Goal: Transaction & Acquisition: Purchase product/service

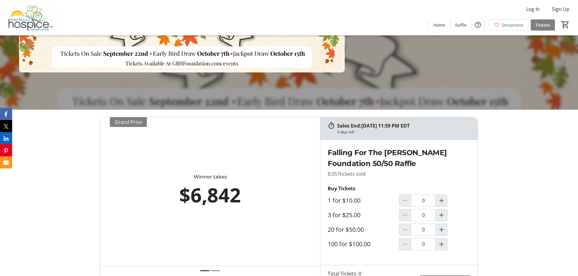
scroll to position [212, 0]
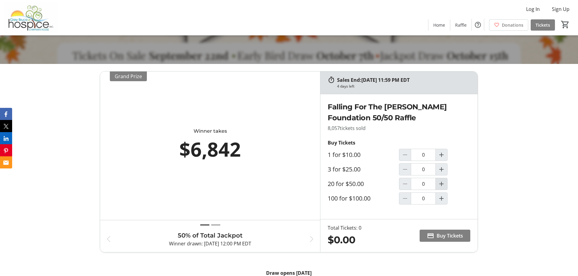
click at [446, 186] on span "Increment by one" at bounding box center [442, 184] width 12 height 12
type input "1"
click at [448, 239] on span "Buy Tickets" at bounding box center [450, 235] width 26 height 7
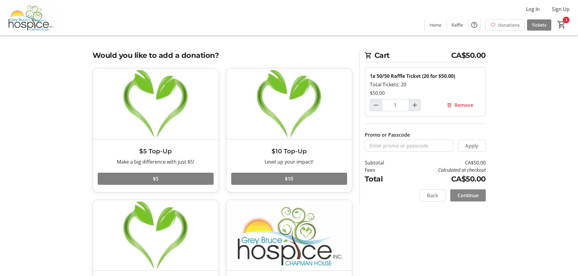
click at [458, 196] on span "Continue" at bounding box center [467, 195] width 21 height 7
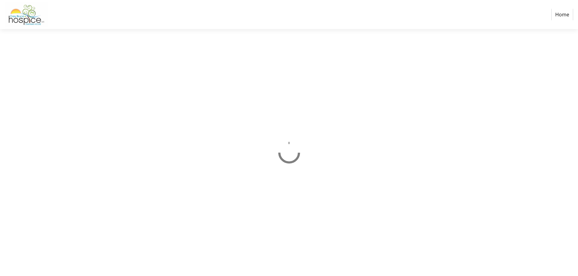
select select "CA"
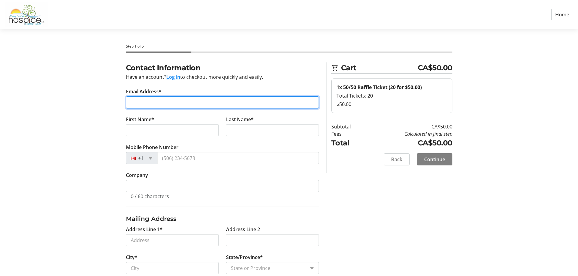
click at [196, 100] on input "Email Address*" at bounding box center [222, 102] width 193 height 12
type input "[EMAIL_ADDRESS][DOMAIN_NAME]"
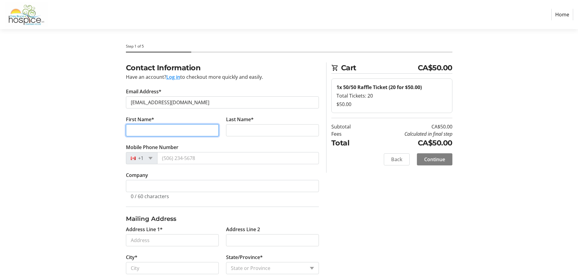
click at [178, 128] on input "First Name*" at bounding box center [172, 130] width 93 height 12
type input "[PERSON_NAME]"
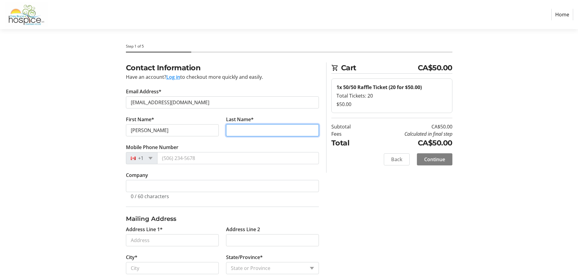
click at [265, 131] on input "Last Name*" at bounding box center [272, 130] width 93 height 12
type input "[PERSON_NAME]"
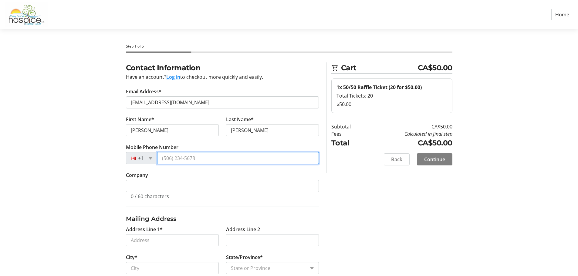
click at [205, 159] on input "Mobile Phone Number" at bounding box center [238, 158] width 162 height 12
type input "[PHONE_NUMBER]"
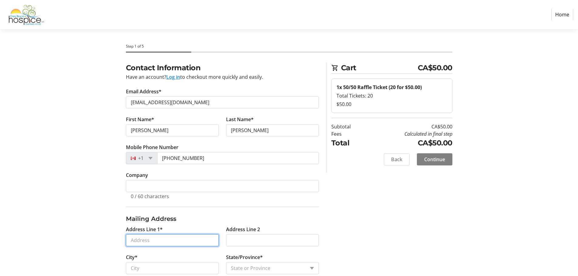
click at [160, 245] on input "Address Line 1*" at bounding box center [172, 241] width 93 height 12
type input "[STREET_ADDRESS]"
type input "West Grey"
select select "ON"
type input "N0C 1K0"
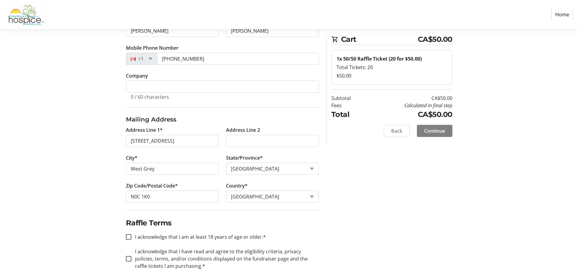
scroll to position [108, 0]
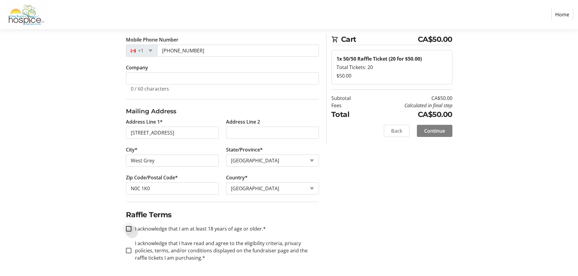
click at [125, 232] on div at bounding box center [128, 229] width 15 height 15
checkbox input "true"
click at [130, 251] on input "I acknowledge that I have read and agree to the eligibility criteria, privacy p…" at bounding box center [128, 250] width 5 height 5
checkbox input "true"
click at [431, 133] on span "Continue" at bounding box center [434, 130] width 21 height 7
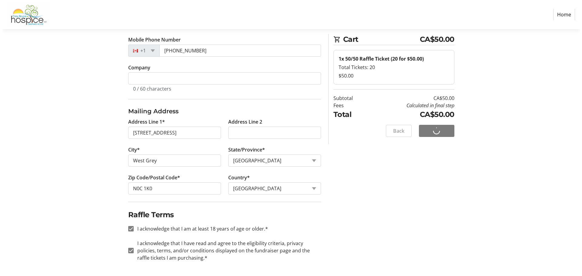
scroll to position [0, 0]
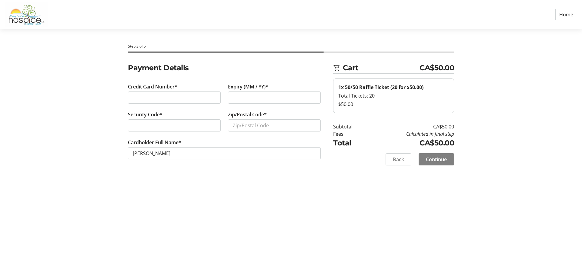
click at [174, 101] on div at bounding box center [174, 98] width 93 height 12
click at [271, 127] on input "Zip/Postal Code*" at bounding box center [274, 126] width 93 height 12
type input "N0C1K0"
click at [437, 156] on span "Continue" at bounding box center [436, 159] width 21 height 7
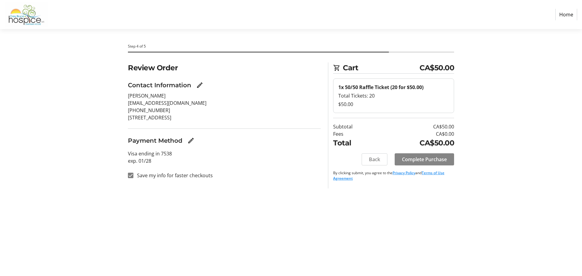
click at [441, 159] on span "Complete Purchase" at bounding box center [424, 159] width 45 height 7
